Goal: Task Accomplishment & Management: Manage account settings

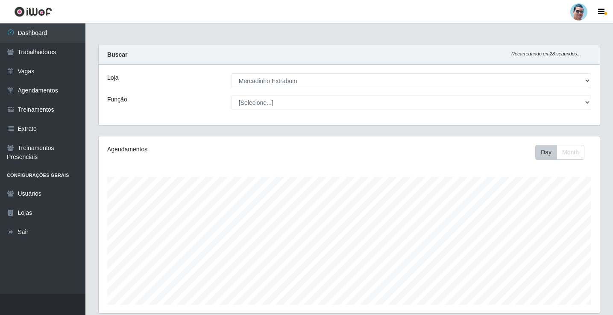
select select "175"
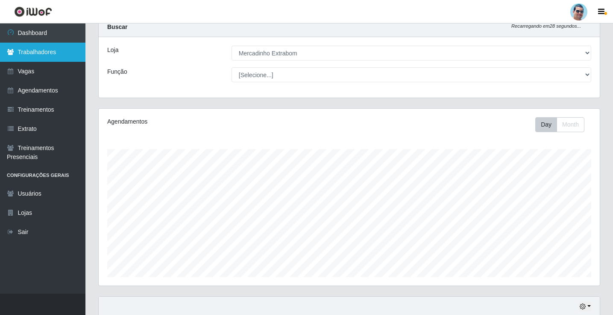
scroll to position [43, 0]
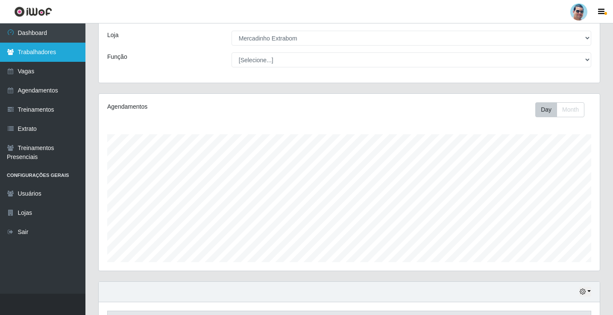
click at [15, 50] on link "Trabalhadores" at bounding box center [42, 52] width 85 height 19
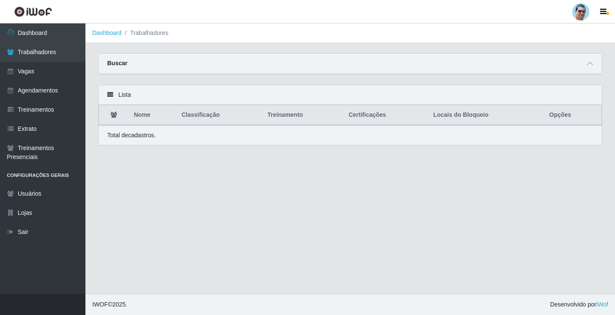
click at [583, 69] on div "Buscar" at bounding box center [350, 64] width 503 height 20
click at [590, 68] on span at bounding box center [589, 64] width 10 height 10
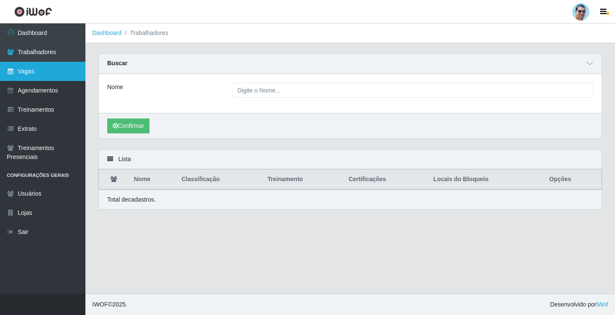
click at [47, 69] on link "Vagas" at bounding box center [42, 71] width 85 height 19
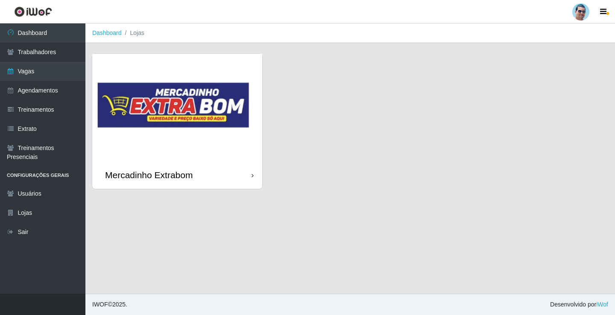
click at [163, 96] on img at bounding box center [177, 108] width 170 height 108
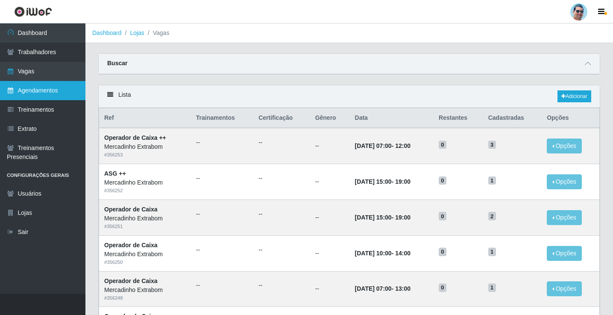
click at [45, 85] on link "Agendamentos" at bounding box center [42, 90] width 85 height 19
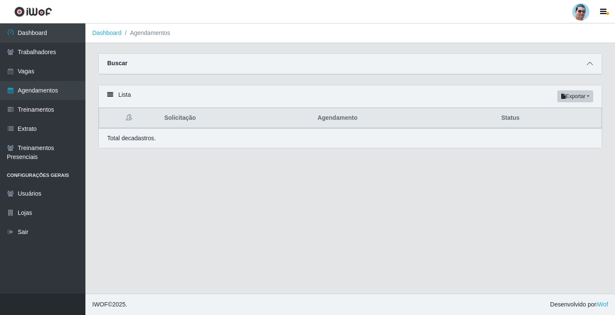
click at [592, 66] on icon at bounding box center [589, 64] width 6 height 6
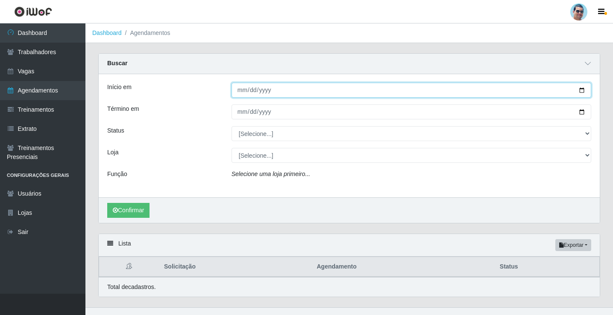
click at [240, 92] on input "Início em" at bounding box center [410, 90] width 359 height 15
type input "[DATE]"
click at [107, 203] on button "Confirmar" at bounding box center [128, 210] width 42 height 15
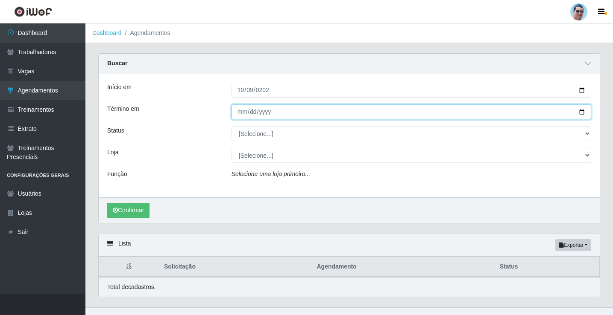
click at [244, 110] on input "Término em" at bounding box center [410, 112] width 359 height 15
type input "[DATE]"
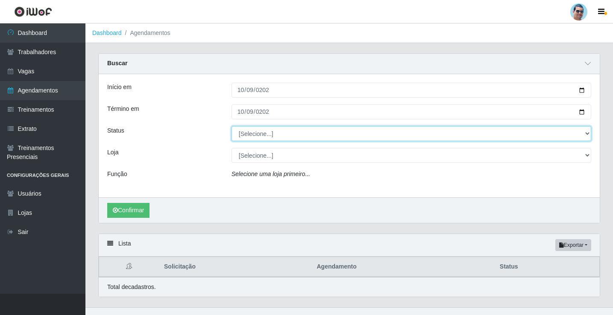
click at [252, 133] on select "[Selecione...] AGENDADO AGUARDANDO LIBERAR EM ANDAMENTO EM REVISÃO FINALIZADO C…" at bounding box center [410, 133] width 359 height 15
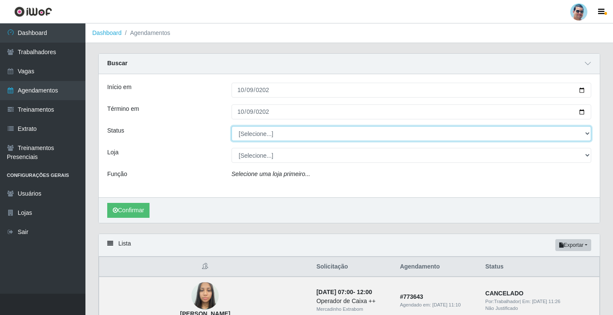
select select "FALTA"
click at [231, 127] on select "[Selecione...] AGENDADO AGUARDANDO LIBERAR EM ANDAMENTO EM REVISÃO FINALIZADO C…" at bounding box center [410, 133] width 359 height 15
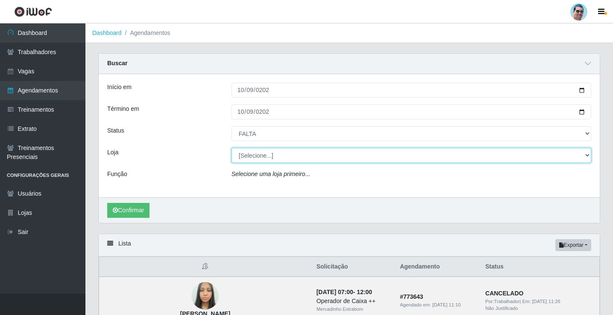
click at [255, 154] on select "[Selecione...] Mercadinho Extrabom" at bounding box center [410, 155] width 359 height 15
select select "175"
click at [231, 149] on select "[Selecione...] Mercadinho Extrabom" at bounding box center [410, 155] width 359 height 15
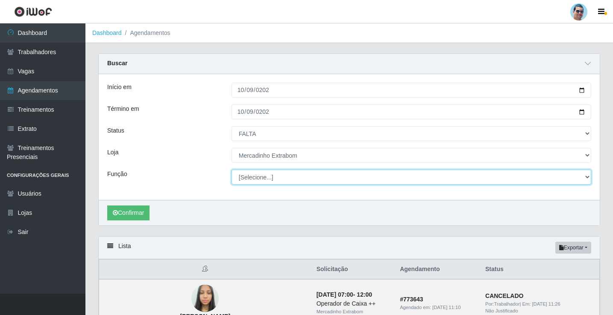
click at [239, 183] on select "[Selecione...] ASG ASG + ASG ++ Balconista Balconista + Balconista ++ Carregado…" at bounding box center [410, 177] width 359 height 15
select select "22"
click at [231, 170] on select "[Selecione...] ASG ASG + ASG ++ Balconista Balconista + Balconista ++ Carregado…" at bounding box center [410, 177] width 359 height 15
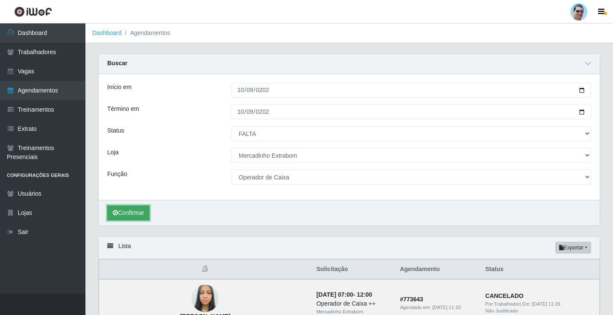
click at [135, 216] on button "Confirmar" at bounding box center [128, 213] width 42 height 15
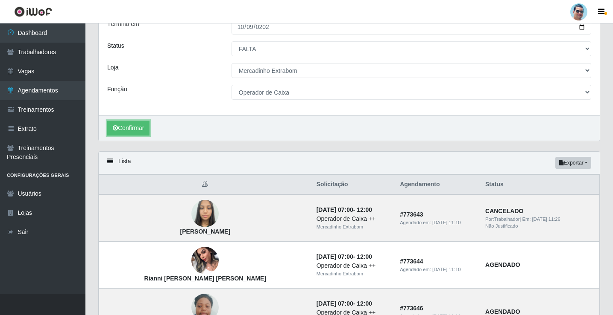
scroll to position [85, 0]
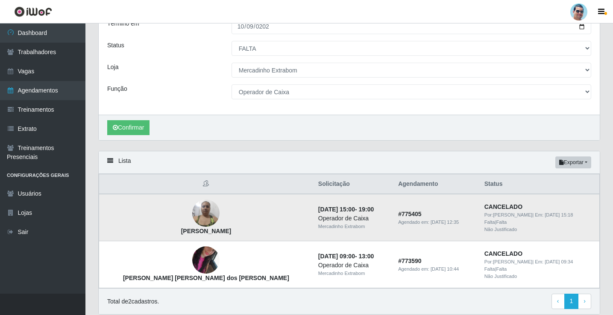
drag, startPoint x: 140, startPoint y: 232, endPoint x: 195, endPoint y: 230, distance: 55.1
click at [195, 230] on td "[PERSON_NAME]" at bounding box center [206, 217] width 214 height 47
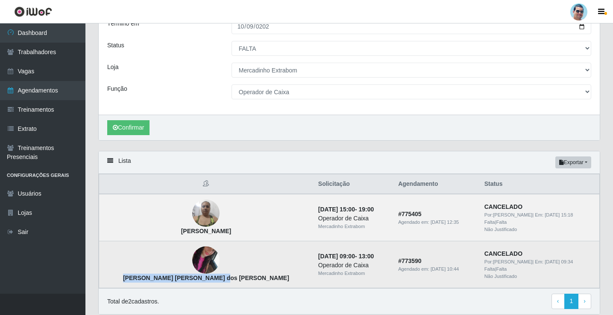
drag, startPoint x: 123, startPoint y: 278, endPoint x: 214, endPoint y: 278, distance: 91.3
click at [214, 278] on td "[PERSON_NAME] [PERSON_NAME] dos [PERSON_NAME]" at bounding box center [206, 265] width 214 height 47
copy strong "[PERSON_NAME] [PERSON_NAME] dos [PERSON_NAME]"
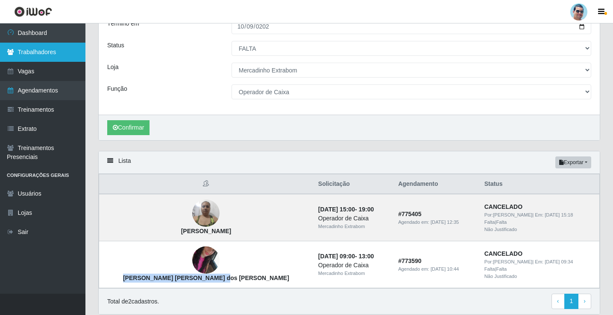
click at [53, 49] on link "Trabalhadores" at bounding box center [42, 52] width 85 height 19
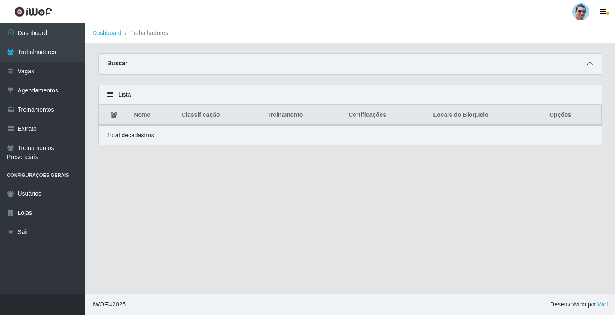
click at [587, 66] on icon at bounding box center [589, 64] width 6 height 6
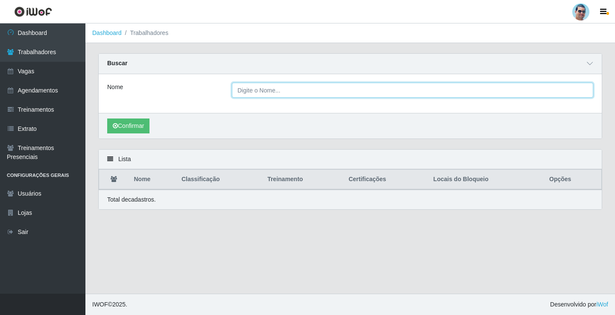
paste input "[PERSON_NAME] [PERSON_NAME] dos [PERSON_NAME]"
type input "[PERSON_NAME] [PERSON_NAME] dos [PERSON_NAME]"
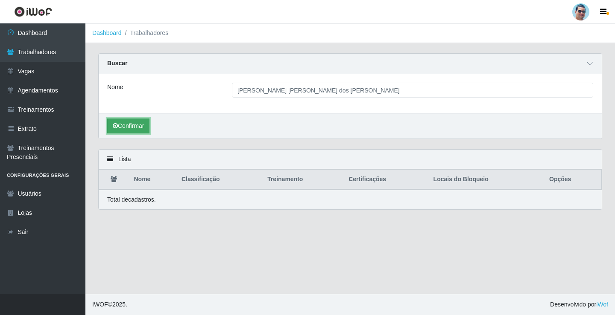
click at [138, 123] on button "Confirmar" at bounding box center [128, 126] width 42 height 15
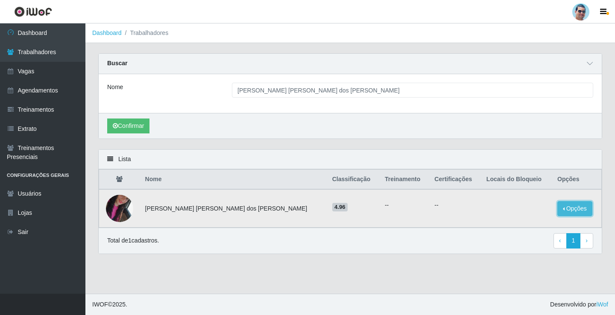
click at [565, 211] on button "Opções" at bounding box center [574, 208] width 35 height 15
click at [524, 221] on button "Bloquear - Loja" at bounding box center [521, 217] width 69 height 18
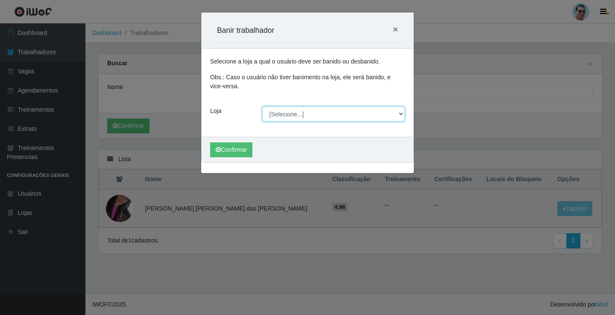
click at [295, 114] on select "[Selecione...] Mercadinho Extrabom" at bounding box center [333, 114] width 143 height 15
select select "175"
click at [262, 107] on select "[Selecione...] Mercadinho Extrabom" at bounding box center [333, 114] width 143 height 15
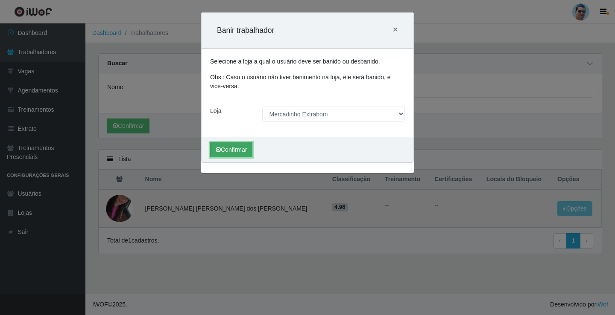
click at [222, 152] on button "Confirmar" at bounding box center [231, 150] width 42 height 15
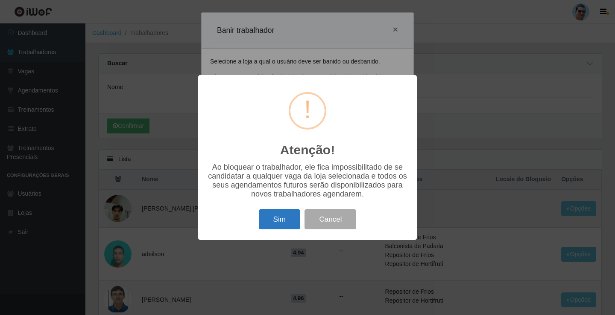
click at [273, 225] on button "Sim" at bounding box center [279, 220] width 41 height 20
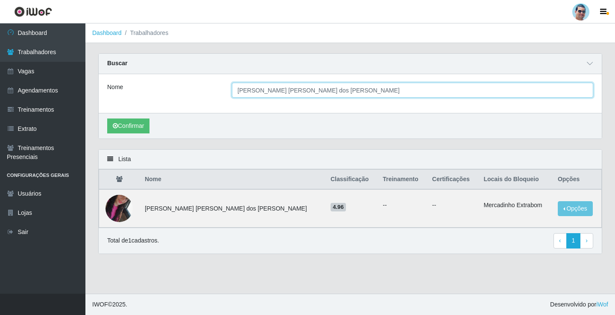
drag, startPoint x: 341, startPoint y: 92, endPoint x: 183, endPoint y: 94, distance: 157.5
click at [183, 94] on div "Nome [PERSON_NAME] [PERSON_NAME] dos [PERSON_NAME]" at bounding box center [350, 90] width 499 height 15
type input "[PERSON_NAME]"
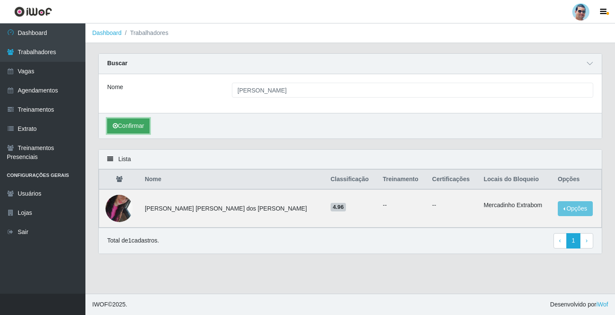
click at [141, 124] on button "Confirmar" at bounding box center [128, 126] width 42 height 15
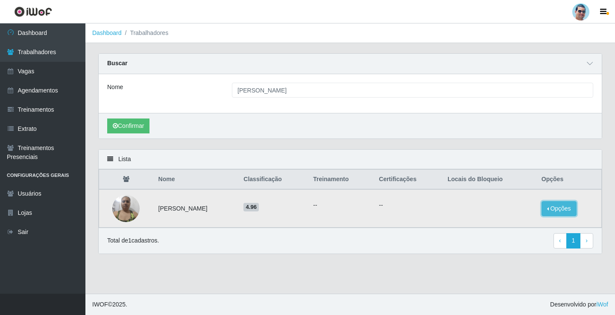
click at [554, 206] on button "Opções" at bounding box center [558, 208] width 35 height 15
click at [512, 216] on button "Bloquear - Loja" at bounding box center [505, 217] width 69 height 18
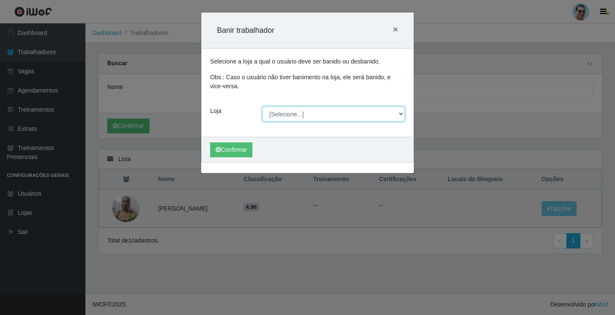
click at [298, 117] on select "[Selecione...] Mercadinho Extrabom" at bounding box center [333, 114] width 143 height 15
select select "175"
click at [262, 107] on select "[Selecione...] Mercadinho Extrabom" at bounding box center [333, 114] width 143 height 15
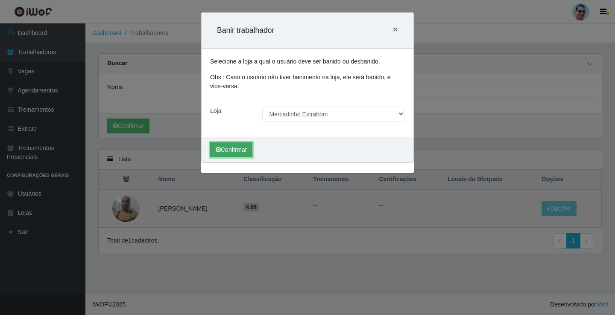
click at [216, 151] on icon "submit" at bounding box center [218, 150] width 5 height 6
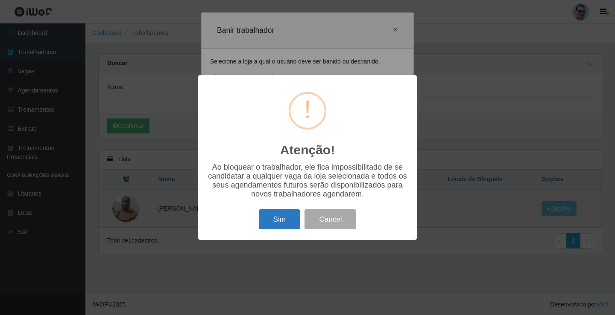
click at [267, 227] on button "Sim" at bounding box center [279, 220] width 41 height 20
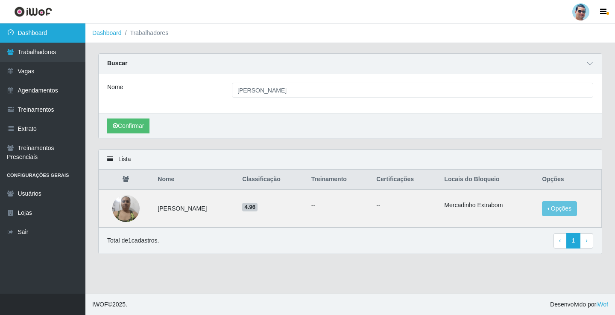
click at [12, 32] on icon at bounding box center [11, 32] width 8 height 6
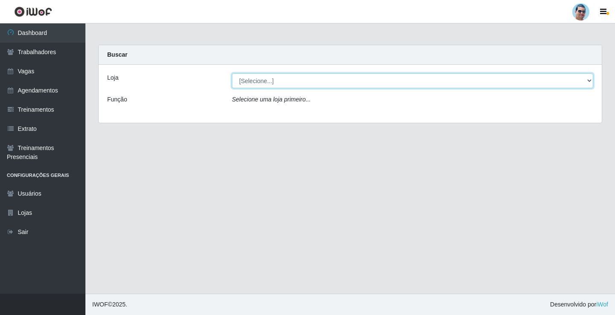
click at [265, 78] on select "[Selecione...] Mercadinho Extrabom" at bounding box center [412, 80] width 361 height 15
select select "175"
click at [232, 73] on select "[Selecione...] Mercadinho Extrabom" at bounding box center [412, 80] width 361 height 15
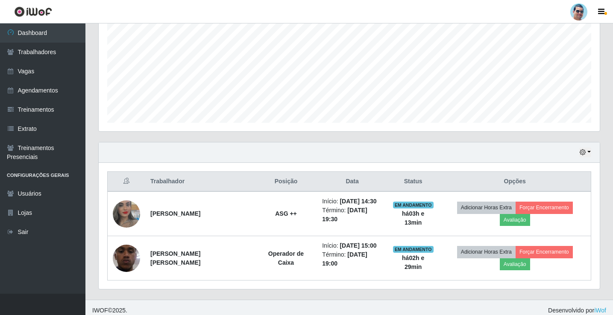
scroll to position [188, 0]
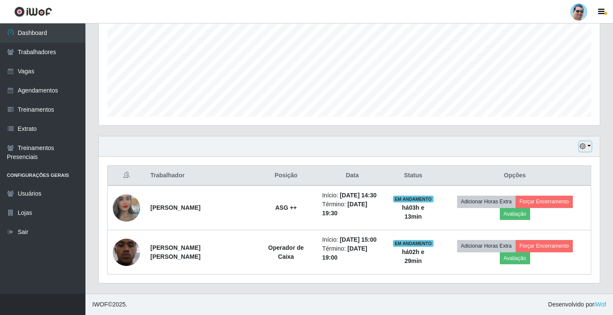
click at [589, 146] on button "button" at bounding box center [585, 147] width 12 height 10
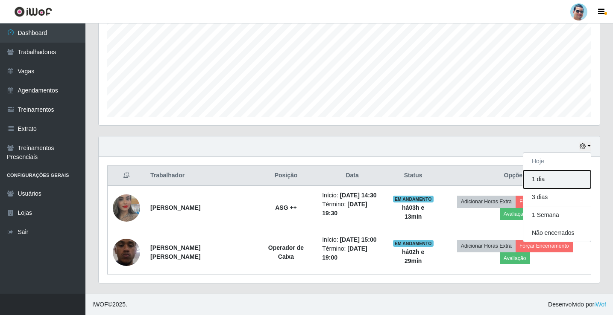
click at [544, 175] on button "1 dia" at bounding box center [556, 180] width 67 height 18
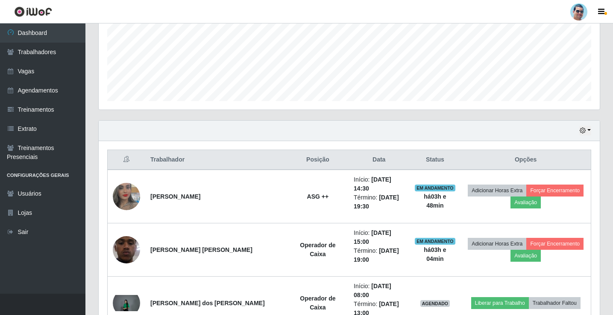
scroll to position [274, 0]
